Goal: Information Seeking & Learning: Learn about a topic

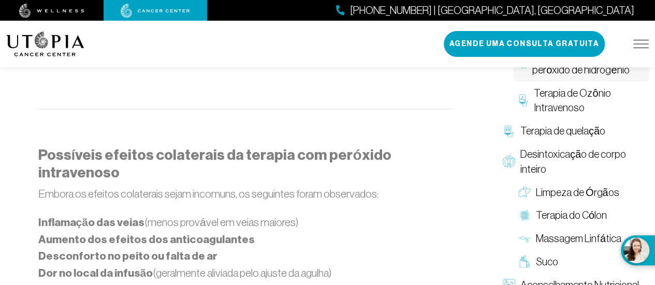
scroll to position [983, 0]
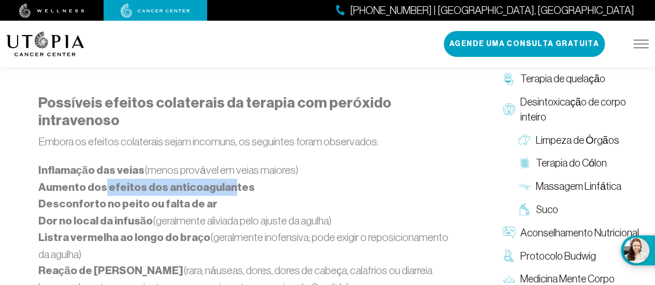
drag, startPoint x: 106, startPoint y: 182, endPoint x: 216, endPoint y: 183, distance: 110.8
click at [222, 182] on font "Aumento dos efeitos dos anticoagulantes" at bounding box center [146, 187] width 216 height 13
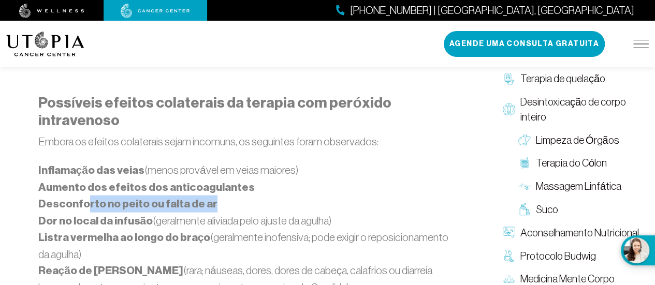
drag, startPoint x: 83, startPoint y: 205, endPoint x: 165, endPoint y: 209, distance: 81.4
click at [207, 199] on li "Desconforto no peito ou falta de ar" at bounding box center [245, 204] width 415 height 17
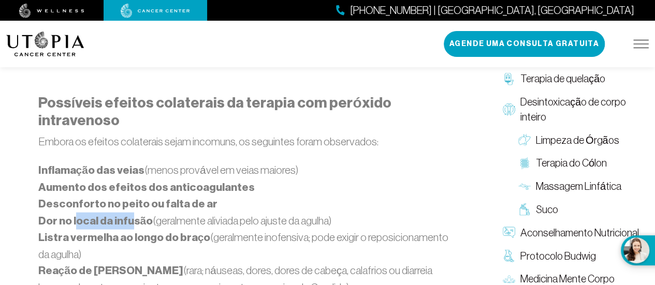
drag, startPoint x: 79, startPoint y: 214, endPoint x: 127, endPoint y: 212, distance: 48.7
click at [127, 213] on li "Dor no local da infusão (geralmente aliviada pelo ajuste da agulha)" at bounding box center [245, 221] width 415 height 17
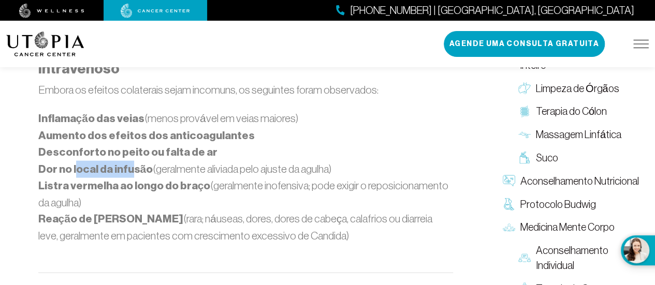
scroll to position [1087, 0]
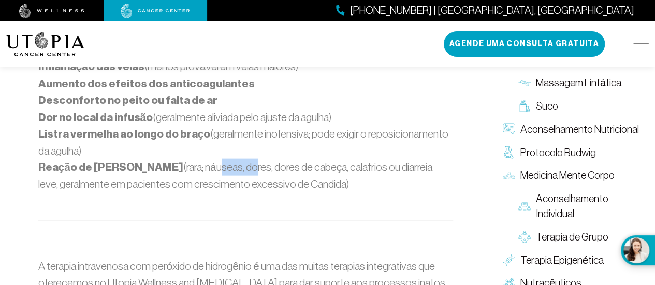
drag, startPoint x: 189, startPoint y: 163, endPoint x: 223, endPoint y: 163, distance: 33.6
click at [223, 163] on font "(rara; náuseas, dores, dores de cabeça, calafrios ou diarreia leve, geralmente …" at bounding box center [235, 175] width 394 height 29
drag, startPoint x: 229, startPoint y: 163, endPoint x: 287, endPoint y: 163, distance: 57.5
click at [287, 163] on font "(rara; náuseas, dores, dores de cabeça, calafrios ou diarreia leve, geralmente …" at bounding box center [235, 175] width 394 height 29
drag, startPoint x: 349, startPoint y: 162, endPoint x: 361, endPoint y: 162, distance: 12.4
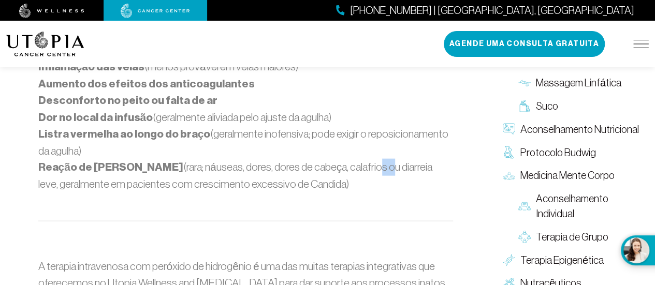
click at [361, 162] on font "(rara; náuseas, dores, dores de cabeça, calafrios ou diarreia leve, geralmente …" at bounding box center [235, 175] width 394 height 29
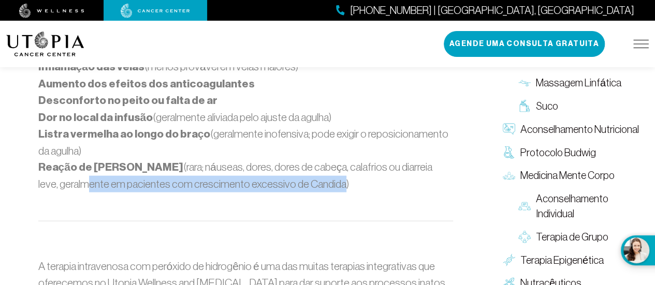
drag, startPoint x: 62, startPoint y: 181, endPoint x: 317, endPoint y: 183, distance: 254.7
click at [317, 183] on font "(rara; náuseas, dores, dores de cabeça, calafrios ou diarreia leve, geralmente …" at bounding box center [235, 175] width 394 height 29
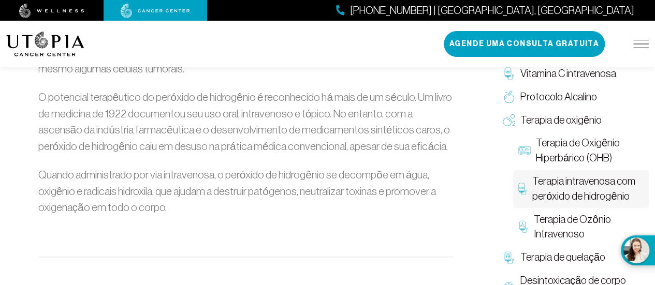
scroll to position [414, 0]
